Goal: Information Seeking & Learning: Find specific page/section

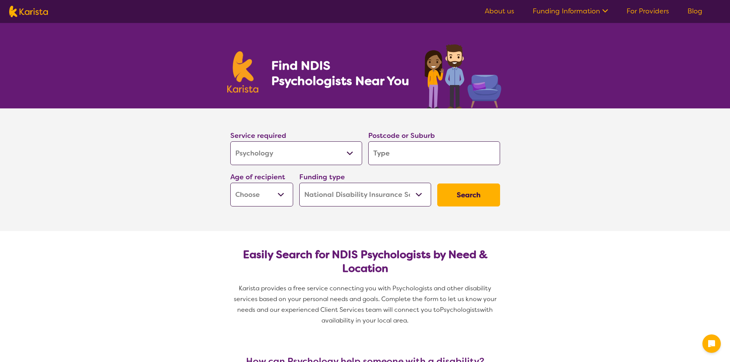
select select "Psychology"
select select "NDIS"
select select "Psychology"
select select "NDIS"
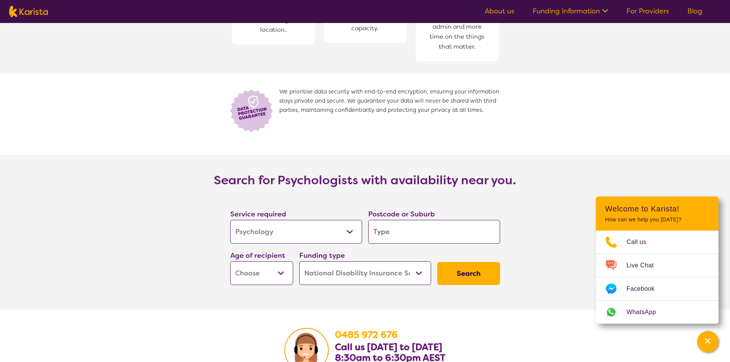
scroll to position [1034, 0]
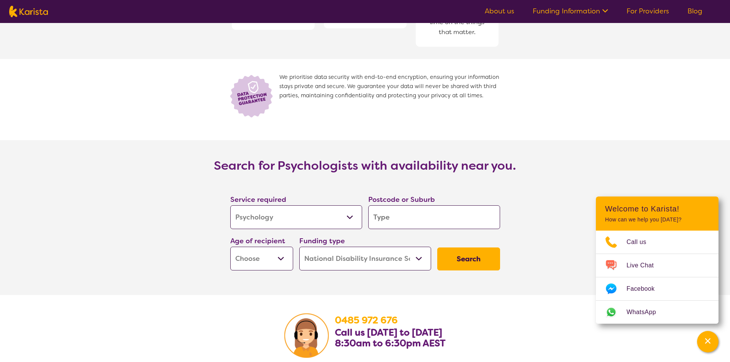
click at [321, 210] on select "Allied Health Assistant Assessment ([MEDICAL_DATA] or [MEDICAL_DATA]) Behaviour…" at bounding box center [296, 217] width 132 height 24
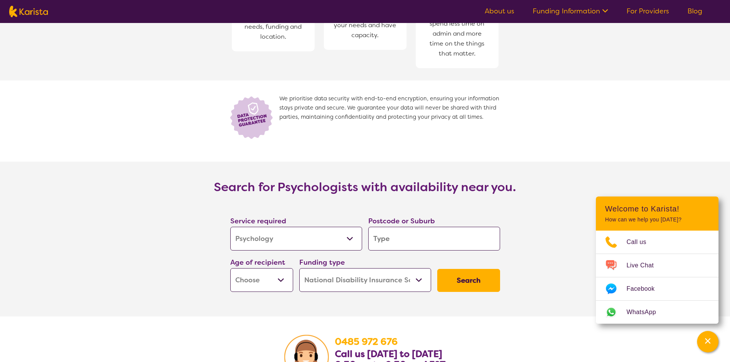
scroll to position [996, 0]
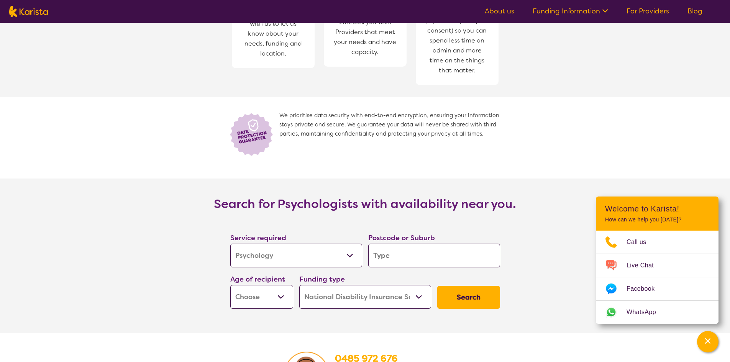
click at [276, 244] on select "Allied Health Assistant Assessment ([MEDICAL_DATA] or [MEDICAL_DATA]) Behaviour…" at bounding box center [296, 256] width 132 height 24
select select "Assessment ([MEDICAL_DATA] or [MEDICAL_DATA])"
click at [230, 244] on select "Allied Health Assistant Assessment ([MEDICAL_DATA] or [MEDICAL_DATA]) Behaviour…" at bounding box center [296, 256] width 132 height 24
select select "Assessment ([MEDICAL_DATA] or [MEDICAL_DATA])"
click at [410, 248] on input "search" at bounding box center [434, 256] width 132 height 24
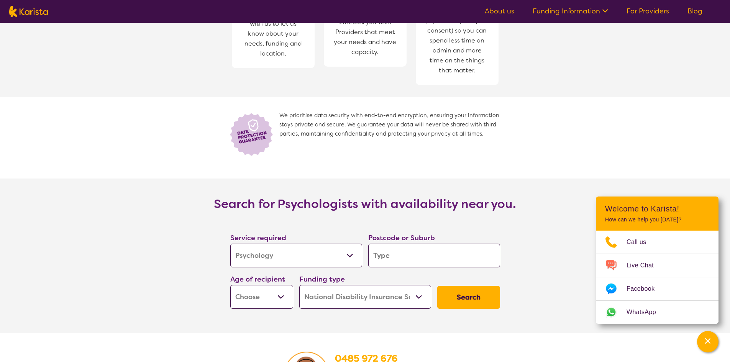
type input "2154"
click at [283, 285] on select "Early Childhood - 0 to 9 Child - 10 to 11 Adolescent - 12 to 17 Adult - 18 to 6…" at bounding box center [261, 297] width 63 height 24
select select "EC"
click at [230, 285] on select "Early Childhood - 0 to 9 Child - 10 to 11 Adolescent - 12 to 17 Adult - 18 to 6…" at bounding box center [261, 297] width 63 height 24
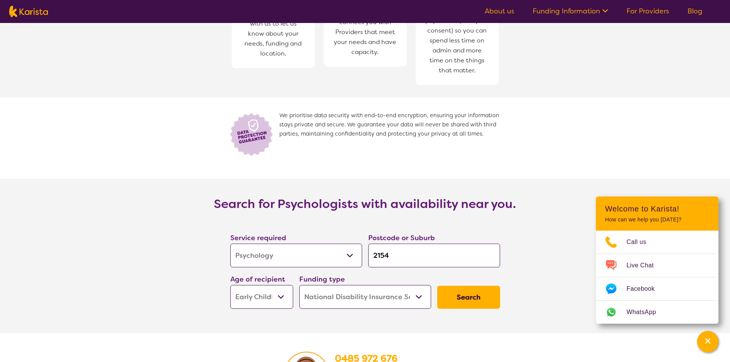
select select "EC"
click at [368, 293] on select "Home Care Package (HCP) National Disability Insurance Scheme (NDIS) I don't know" at bounding box center [365, 297] width 132 height 24
click at [493, 286] on button "Search" at bounding box center [468, 297] width 63 height 23
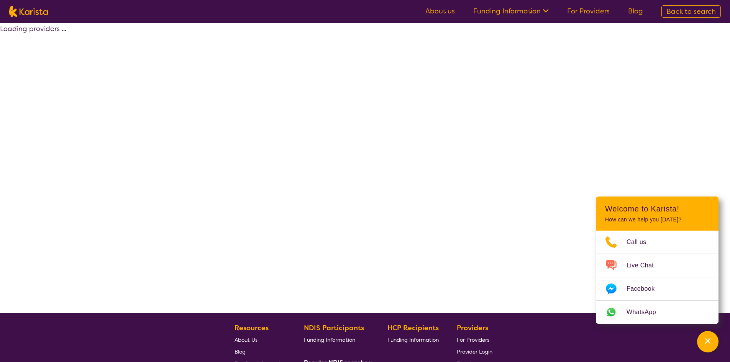
select select "NDIS"
select select "Assessment ([MEDICAL_DATA] or [MEDICAL_DATA])"
select select "EC"
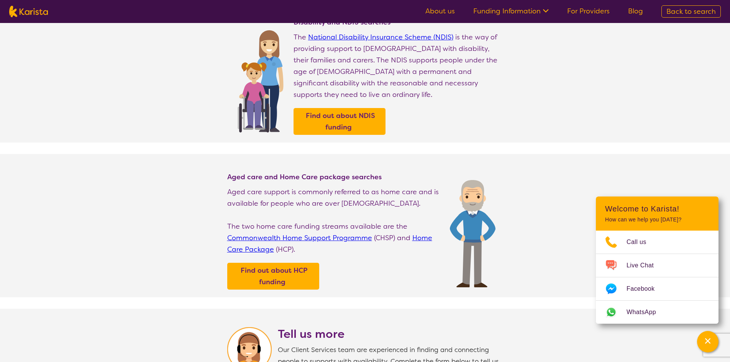
scroll to position [268, 0]
